Goal: Transaction & Acquisition: Purchase product/service

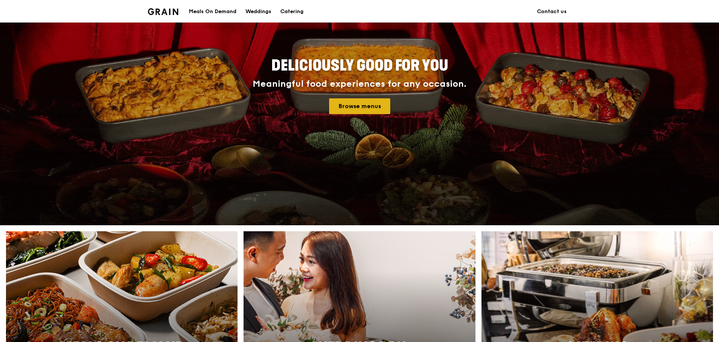
click at [362, 104] on link "Browse menus" at bounding box center [359, 106] width 61 height 16
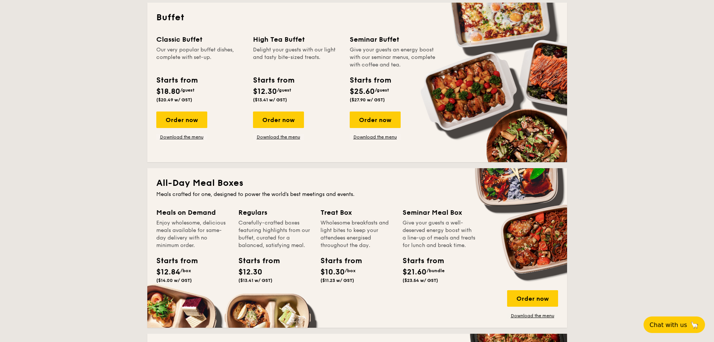
scroll to position [375, 0]
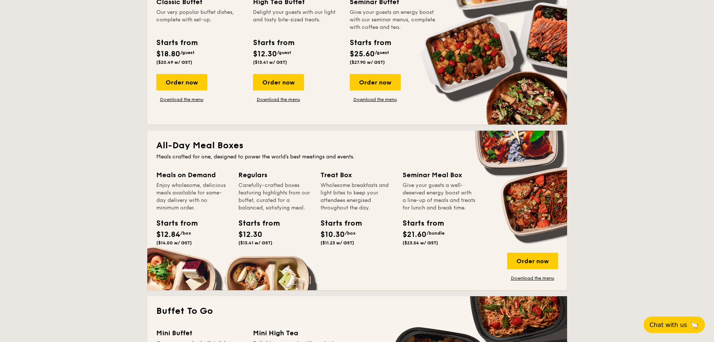
drag, startPoint x: 255, startPoint y: 222, endPoint x: 257, endPoint y: 229, distance: 7.4
click at [257, 229] on div "Starts from $12.30 ($13.41 w/ GST)" at bounding box center [256, 232] width 34 height 28
click at [257, 238] on span "$12.30" at bounding box center [251, 234] width 24 height 9
click at [533, 261] on div "Order now" at bounding box center [532, 260] width 51 height 17
